Goal: Use online tool/utility: Utilize a website feature to perform a specific function

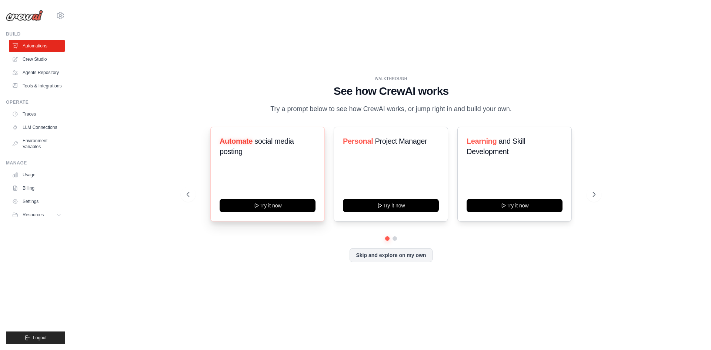
click at [250, 133] on div "Automate social media posting Try it now" at bounding box center [267, 174] width 114 height 95
click at [52, 55] on link "Crew Studio" at bounding box center [38, 59] width 56 height 12
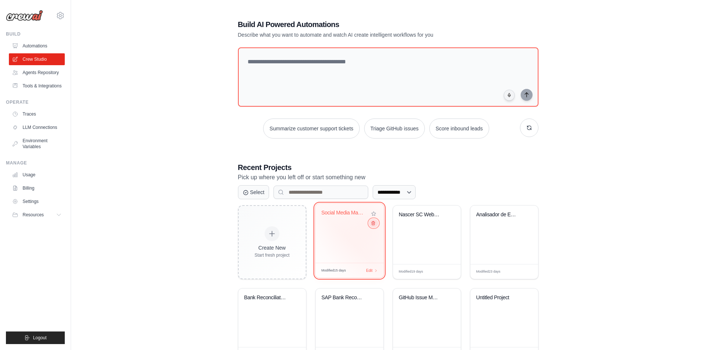
click at [372, 225] on icon at bounding box center [373, 223] width 3 height 4
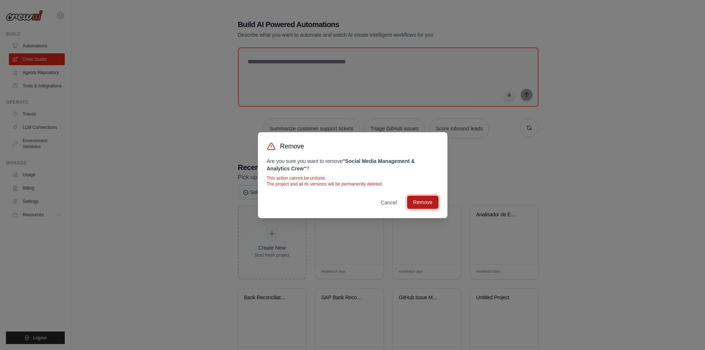
click at [423, 200] on button "Remove" at bounding box center [422, 201] width 31 height 13
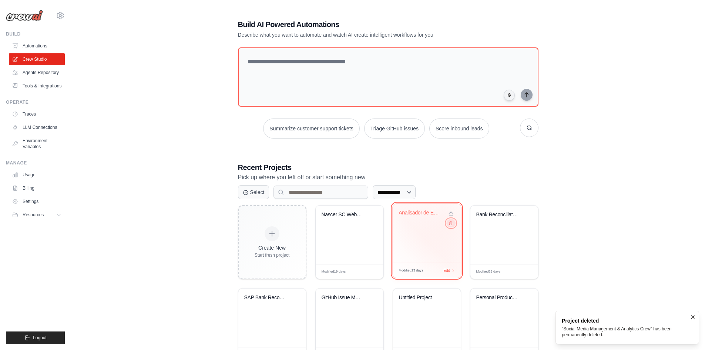
click at [450, 223] on icon at bounding box center [450, 223] width 3 height 4
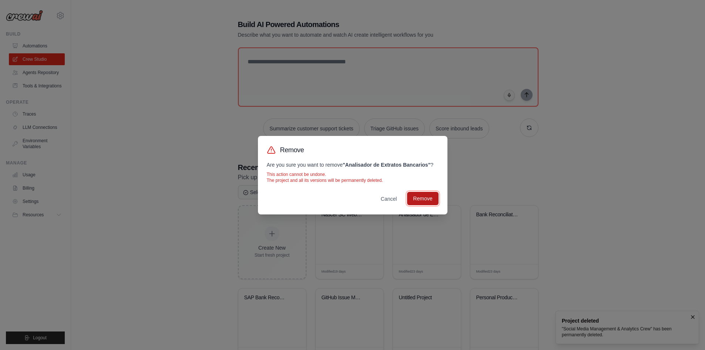
click at [424, 195] on button "Remove" at bounding box center [422, 198] width 31 height 13
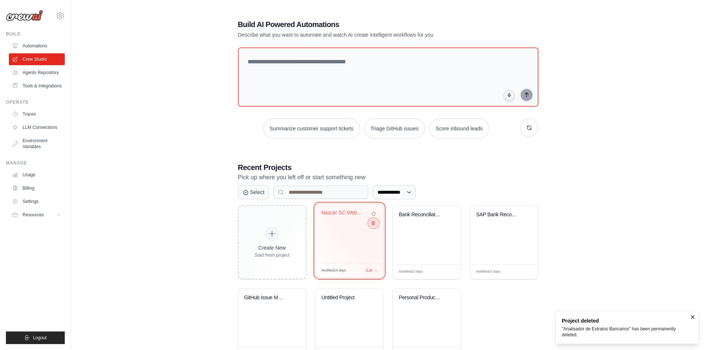
click at [373, 223] on icon at bounding box center [373, 223] width 3 height 4
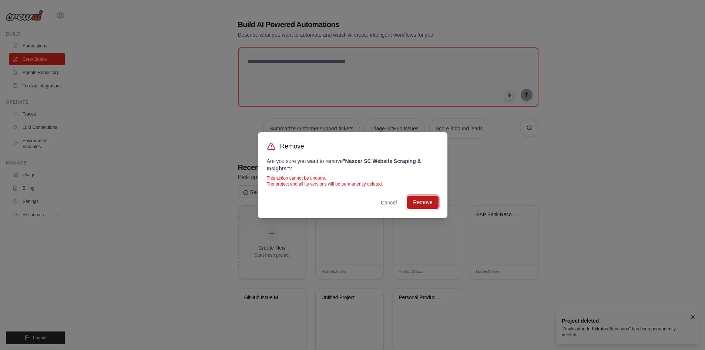
click at [426, 202] on button "Remove" at bounding box center [422, 201] width 31 height 13
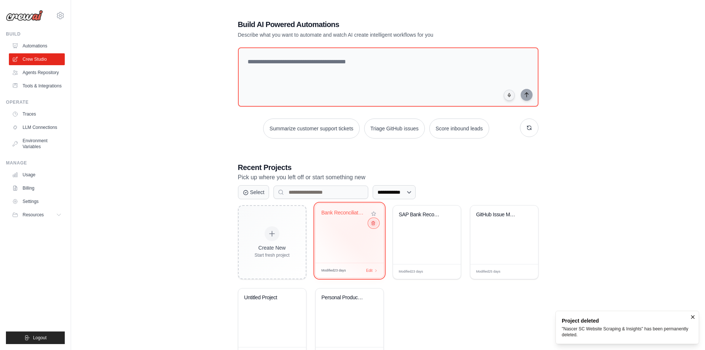
click at [372, 223] on icon at bounding box center [372, 223] width 5 height 5
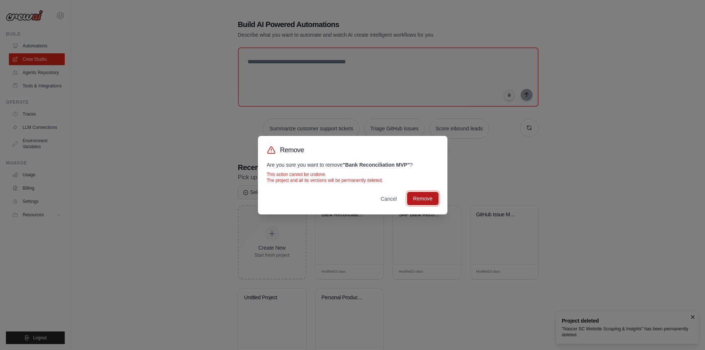
click at [420, 196] on button "Remove" at bounding box center [422, 198] width 31 height 13
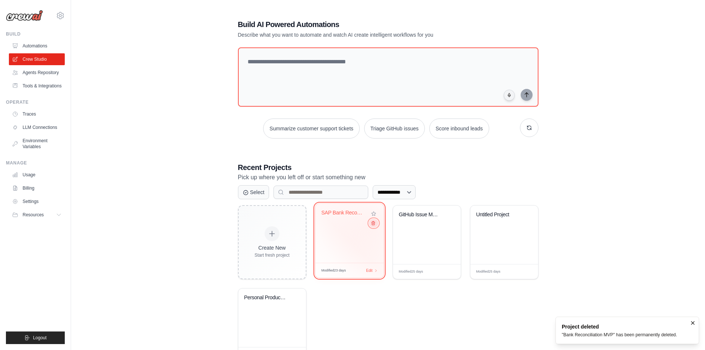
click at [373, 223] on icon at bounding box center [373, 223] width 3 height 4
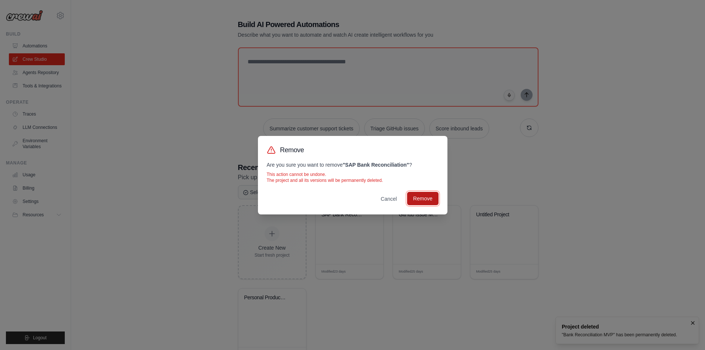
click at [428, 197] on button "Remove" at bounding box center [422, 198] width 31 height 13
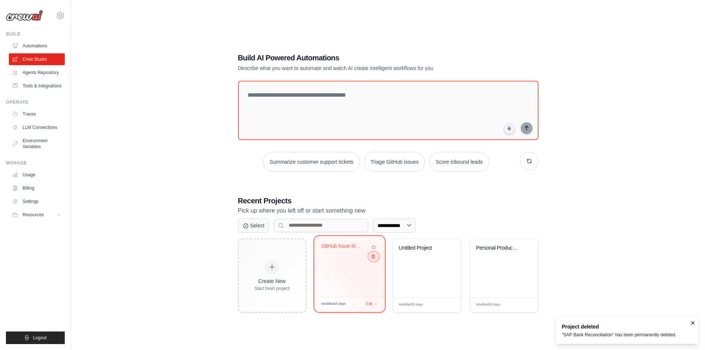
click at [375, 258] on icon at bounding box center [372, 256] width 5 height 5
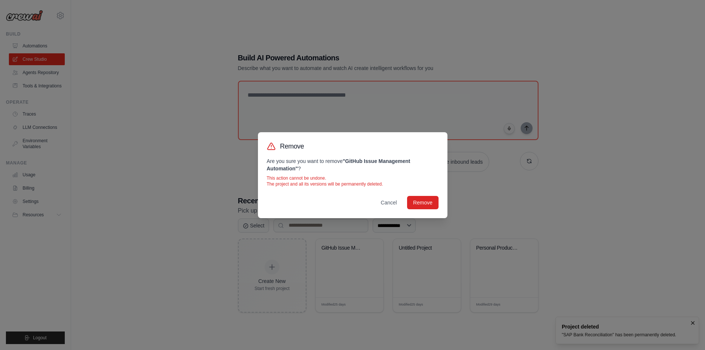
click at [428, 194] on div "Remove Are you sure you want to remove " GitHub Issue Management Automation " ?…" at bounding box center [352, 175] width 189 height 86
click at [429, 199] on button "Remove" at bounding box center [422, 201] width 31 height 13
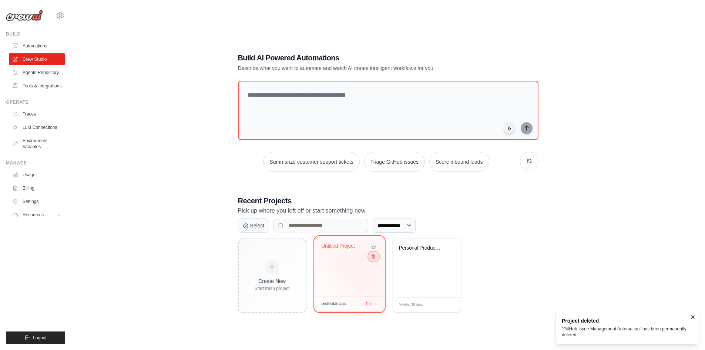
click at [373, 254] on button at bounding box center [373, 256] width 9 height 8
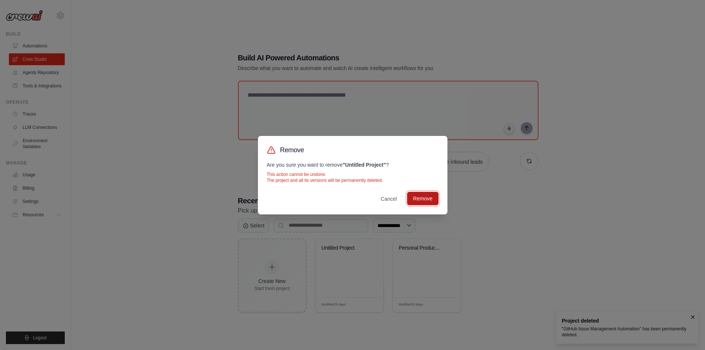
click at [432, 194] on button "Remove" at bounding box center [422, 198] width 31 height 13
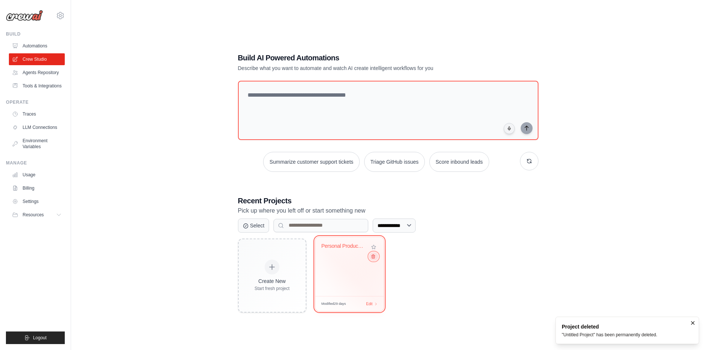
click at [376, 258] on button at bounding box center [373, 256] width 9 height 8
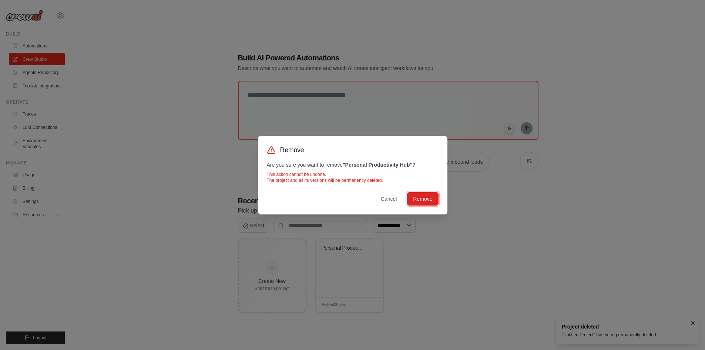
drag, startPoint x: 423, startPoint y: 201, endPoint x: 357, endPoint y: 162, distance: 75.8
click at [423, 201] on button "Remove" at bounding box center [422, 198] width 31 height 13
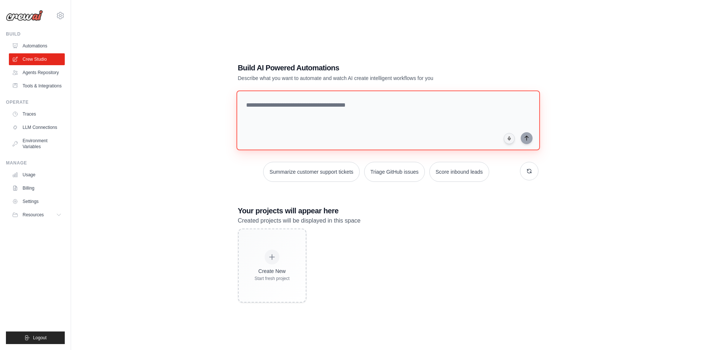
click at [272, 98] on textarea at bounding box center [387, 120] width 303 height 60
paste textarea "**********"
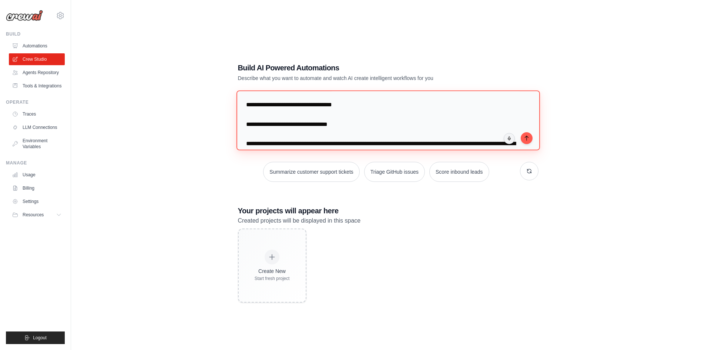
scroll to position [652, 0]
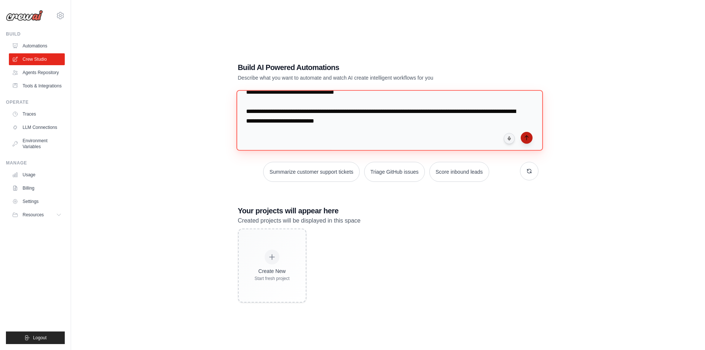
type textarea "**********"
click at [528, 138] on icon "submit" at bounding box center [527, 138] width 6 height 6
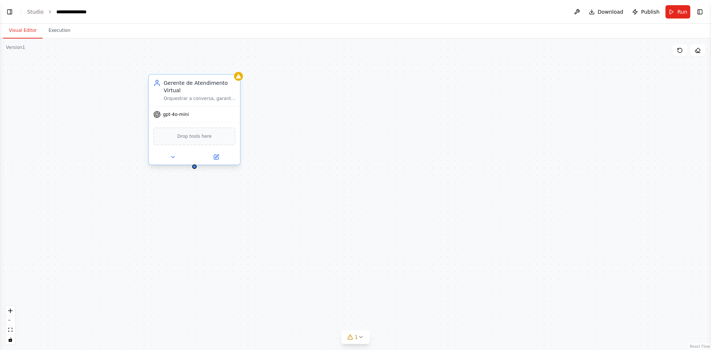
scroll to position [458, 0]
click at [205, 103] on div "Gerente de Atendimento Virtual Orquestrar a conversa, garantir que o usuário re…" at bounding box center [194, 90] width 91 height 31
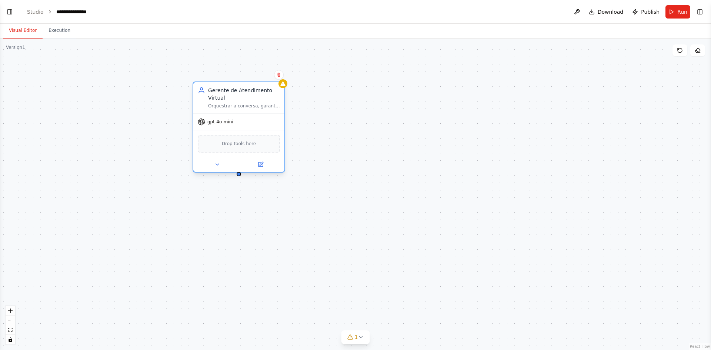
drag, startPoint x: 220, startPoint y: 81, endPoint x: 266, endPoint y: 85, distance: 46.8
click at [266, 87] on div "Gerente de Atendimento Virtual" at bounding box center [244, 94] width 72 height 15
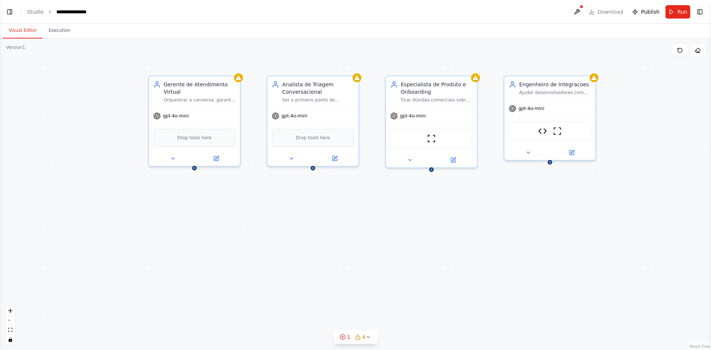
scroll to position [625, 0]
click at [421, 104] on div "Especialista de Produto e Onboarding Tirar dúvidas comerciais sobre {user_reque…" at bounding box center [431, 90] width 91 height 31
click at [472, 189] on div "Gerente de Atendimento Virtual Orquestrar a conversa, garantir que o usuário re…" at bounding box center [355, 193] width 711 height 311
click at [530, 100] on div "gpt-4o-mini" at bounding box center [549, 107] width 91 height 16
click at [497, 143] on div "Gerente de Atendimento Virtual Orquestrar a conversa, garantir que o usuário re…" at bounding box center [355, 193] width 711 height 311
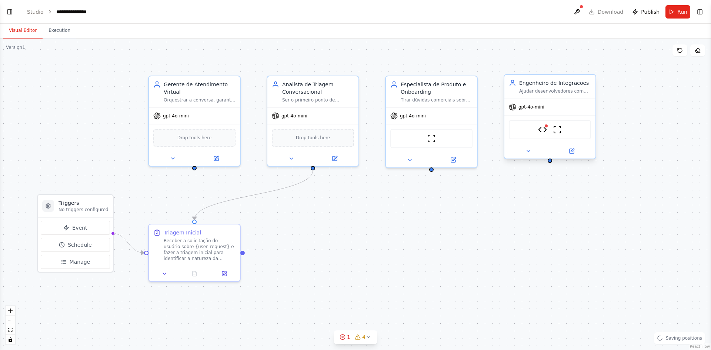
click at [528, 95] on div "Engenheiro de Integracoes Ajudar desenvolvedores com dúvidas técnicas sobre {us…" at bounding box center [549, 87] width 91 height 24
click at [459, 212] on div ".deletable-edge-delete-btn { width: 20px; height: 20px; border: 0px solid #ffff…" at bounding box center [355, 193] width 711 height 311
click at [87, 261] on span "Manage" at bounding box center [80, 261] width 21 height 7
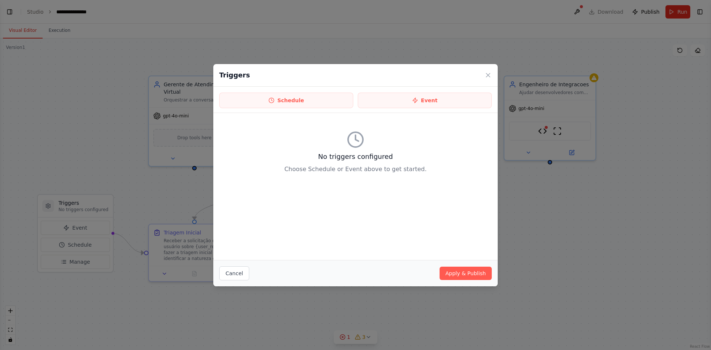
scroll to position [695, 0]
click at [469, 95] on button "Event" at bounding box center [424, 101] width 134 height 16
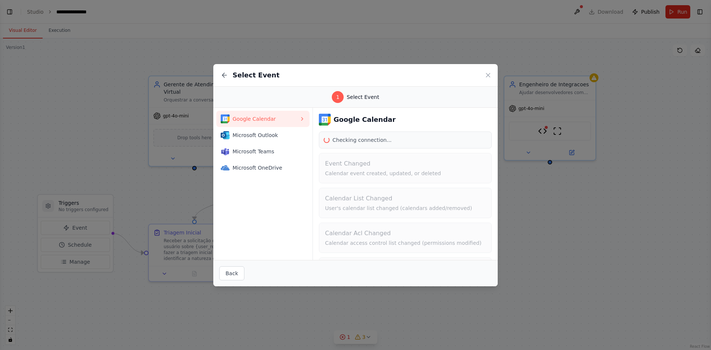
scroll to position [710, 0]
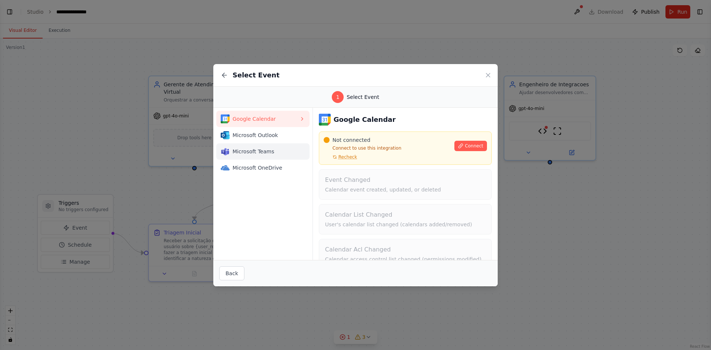
click at [279, 149] on span "Microsoft Teams" at bounding box center [265, 151] width 67 height 7
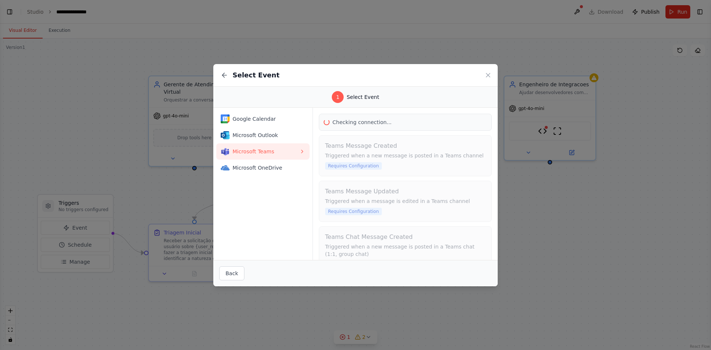
scroll to position [0, 0]
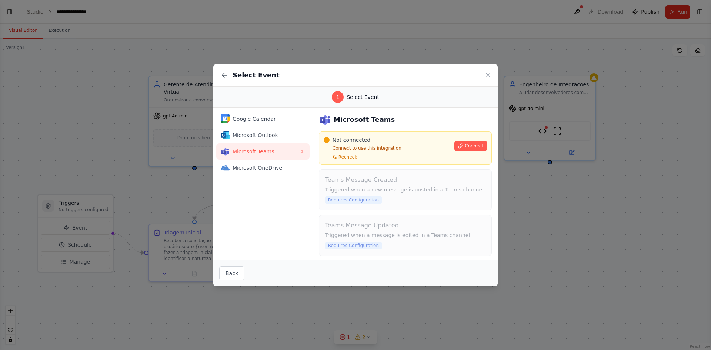
click at [222, 75] on icon at bounding box center [224, 74] width 7 height 7
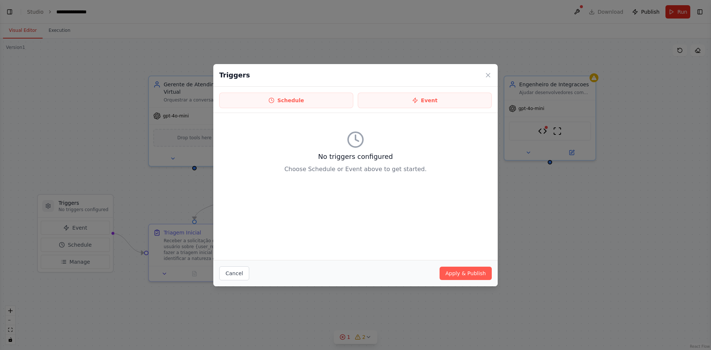
scroll to position [749, 0]
click at [490, 73] on icon at bounding box center [487, 74] width 7 height 7
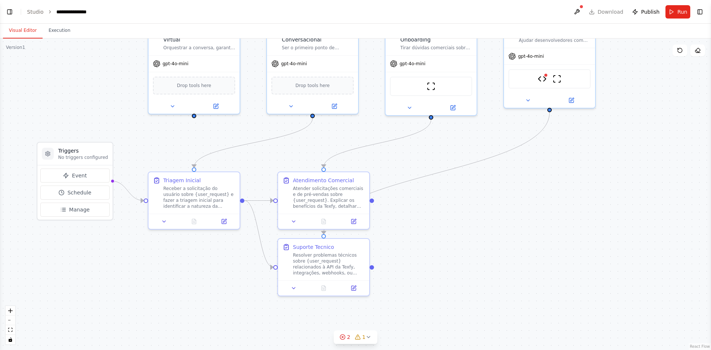
drag, startPoint x: 430, startPoint y: 208, endPoint x: 429, endPoint y: 155, distance: 52.2
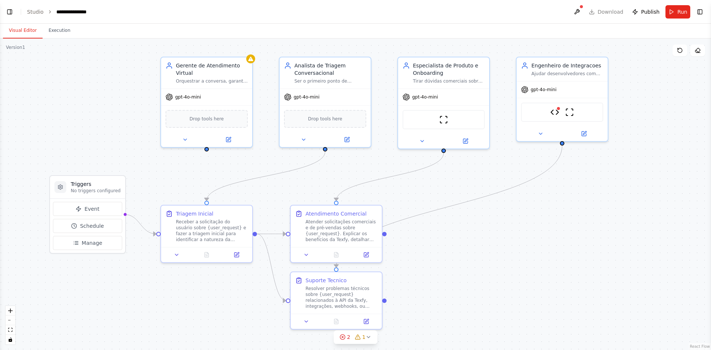
scroll to position [789, 0]
drag, startPoint x: 439, startPoint y: 207, endPoint x: 449, endPoint y: 241, distance: 34.8
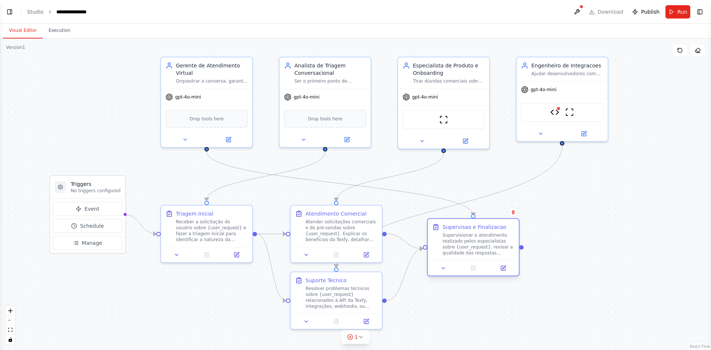
drag, startPoint x: 475, startPoint y: 222, endPoint x: 479, endPoint y: 234, distance: 12.5
click at [479, 234] on div "Supervisionar o atendimento realizado pelos especialistas sobre {user_request},…" at bounding box center [478, 244] width 72 height 24
click at [588, 205] on div ".deletable-edge-delete-btn { width: 20px; height: 20px; border: 0px solid #ffff…" at bounding box center [355, 193] width 711 height 311
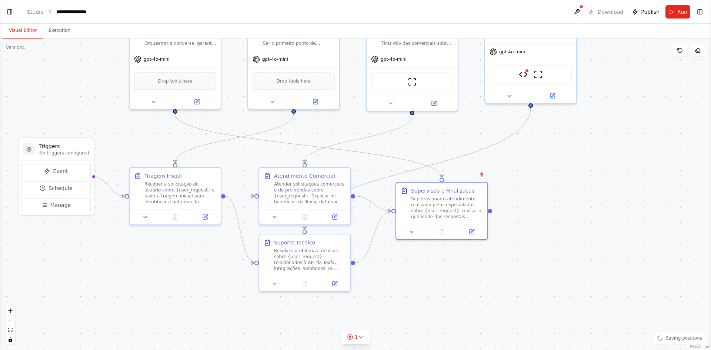
drag, startPoint x: 581, startPoint y: 209, endPoint x: 545, endPoint y: 169, distance: 53.7
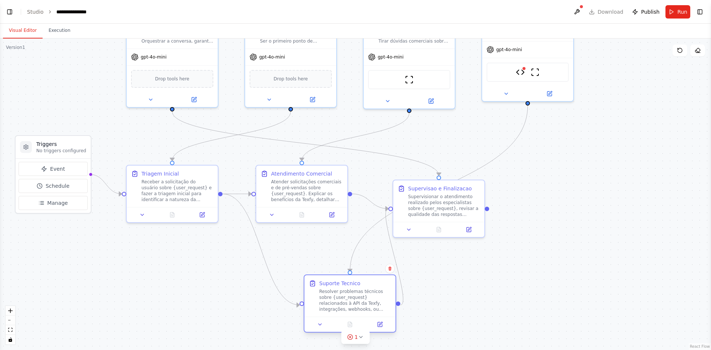
scroll to position [905, 0]
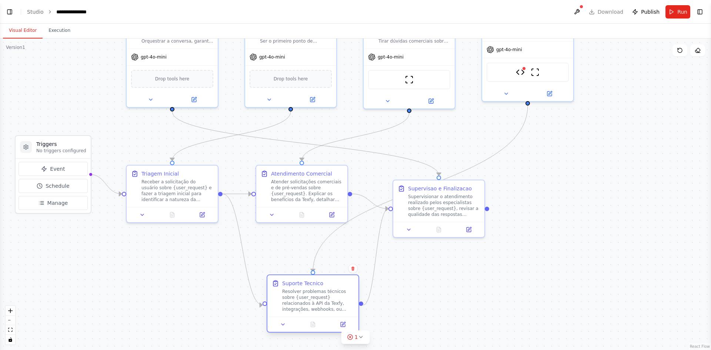
drag, startPoint x: 320, startPoint y: 268, endPoint x: 333, endPoint y: 311, distance: 44.5
click at [333, 311] on div "Resolver problemas técnicos sobre {user_request} relacionados à API da Texfy, i…" at bounding box center [318, 300] width 72 height 24
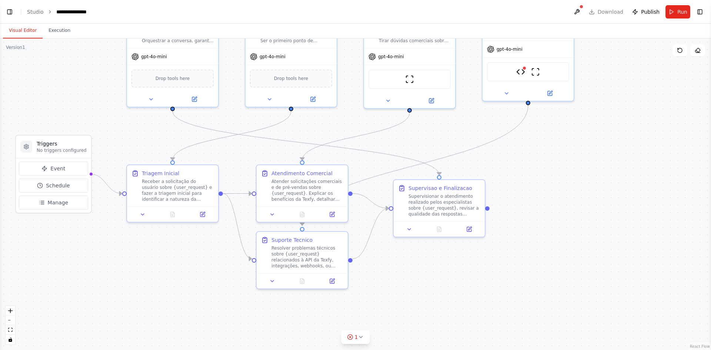
click at [478, 291] on div ".deletable-edge-delete-btn { width: 20px; height: 20px; border: 0px solid #ffff…" at bounding box center [355, 193] width 711 height 311
click at [673, 14] on button "Run" at bounding box center [677, 11] width 25 height 13
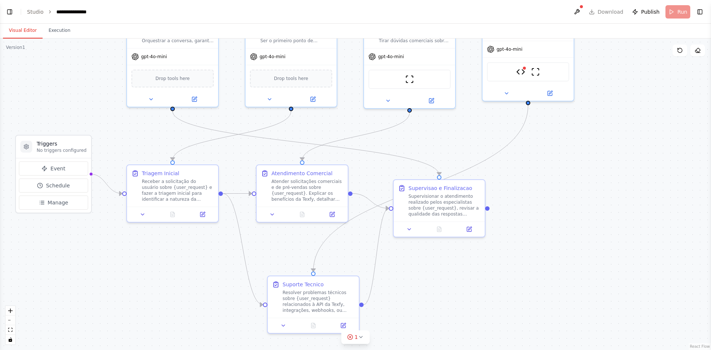
scroll to position [944, 0]
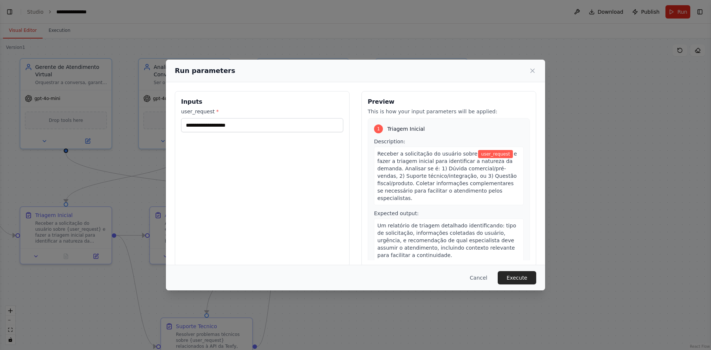
drag, startPoint x: 570, startPoint y: 159, endPoint x: 465, endPoint y: 204, distance: 114.1
click at [258, 120] on input "user_request *" at bounding box center [262, 125] width 162 height 14
type input "**********"
type input "*"
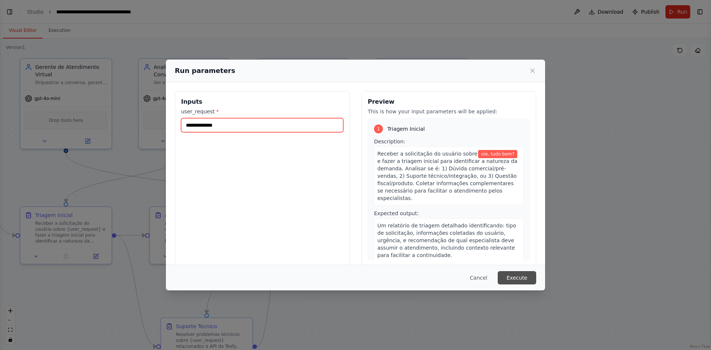
type input "**********"
click at [526, 273] on button "Execute" at bounding box center [516, 277] width 38 height 13
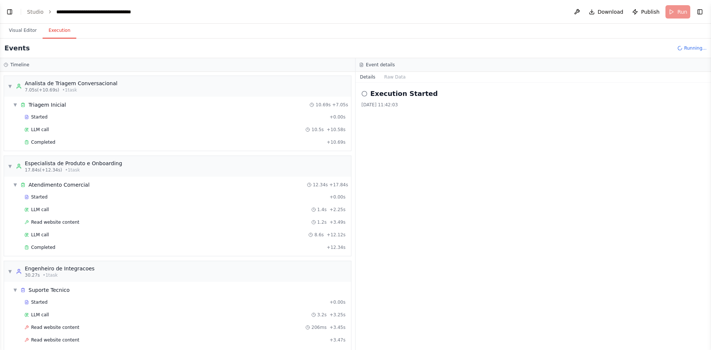
scroll to position [1276, 0]
click at [39, 9] on link "Studio" at bounding box center [35, 12] width 17 height 6
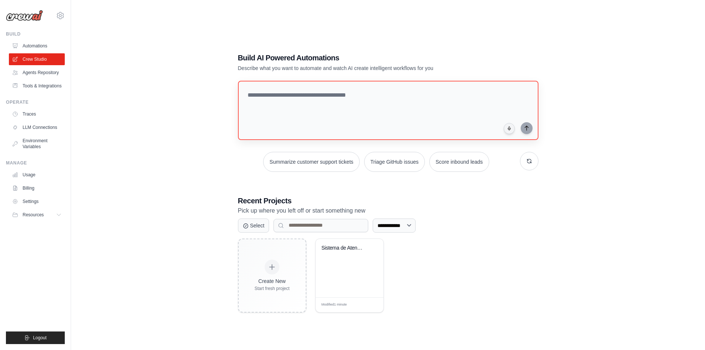
scroll to position [15, 0]
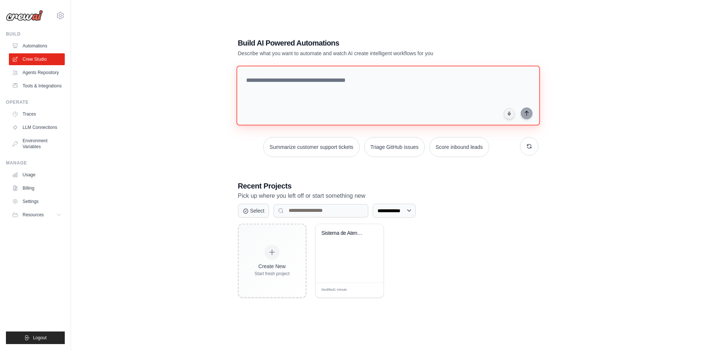
click at [322, 79] on textarea at bounding box center [387, 96] width 303 height 60
